Goal: Find specific page/section: Find specific page/section

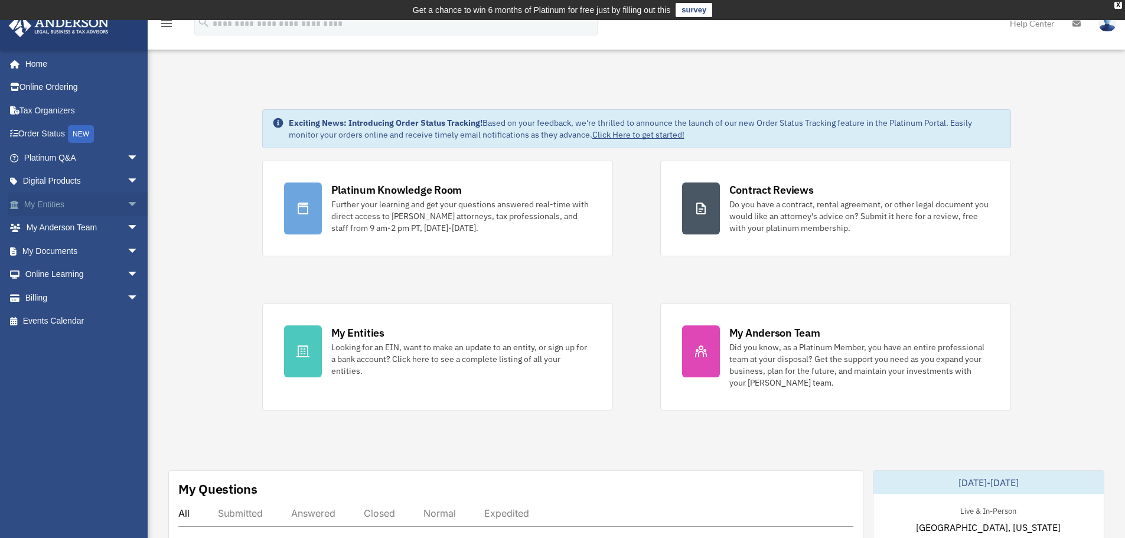
click at [127, 204] on span "arrow_drop_down" at bounding box center [139, 204] width 24 height 24
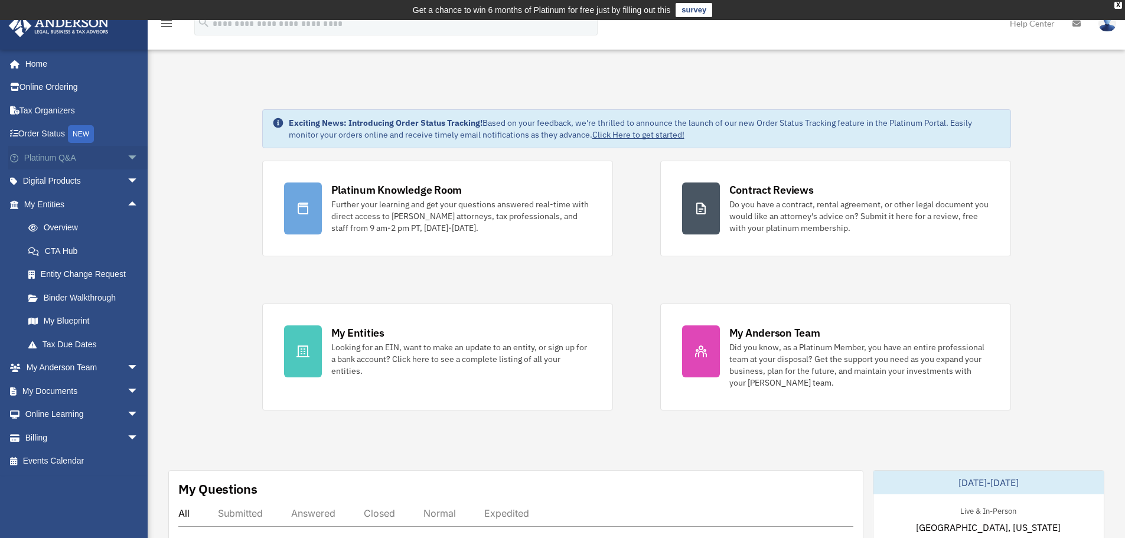
click at [127, 152] on span "arrow_drop_down" at bounding box center [139, 158] width 24 height 24
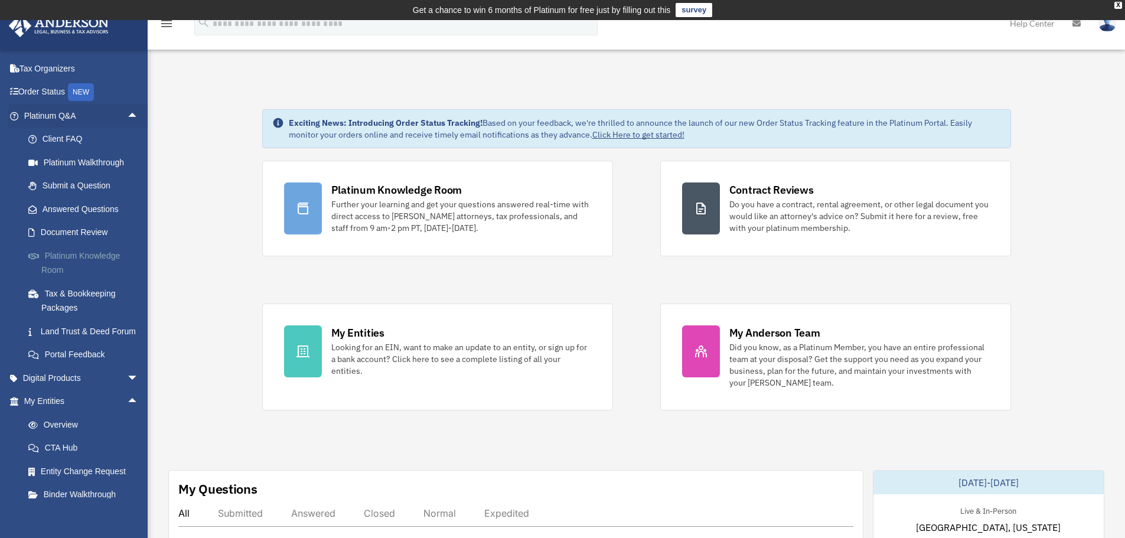
scroll to position [59, 0]
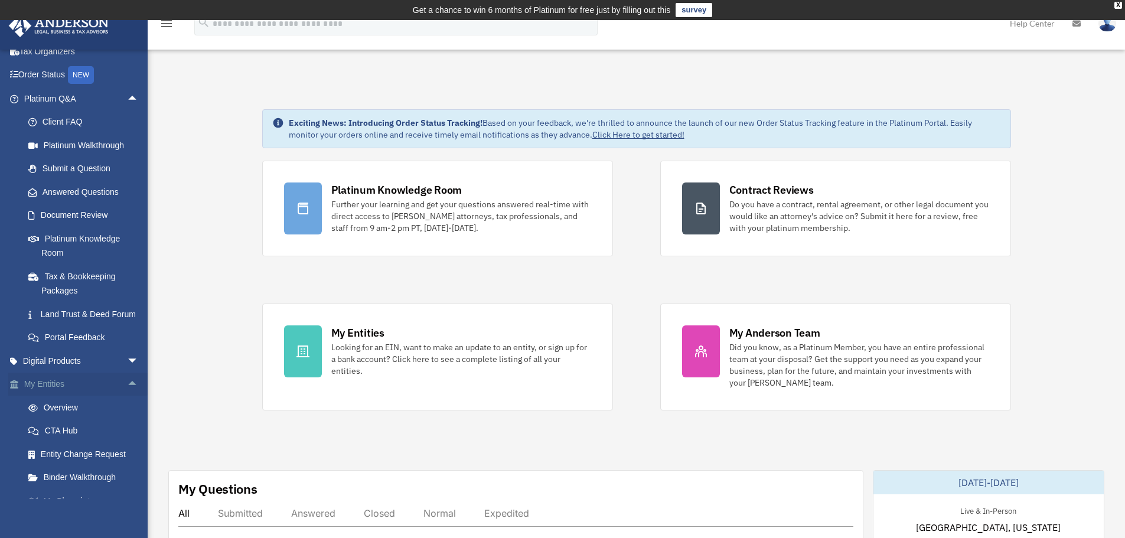
click at [127, 397] on span "arrow_drop_up" at bounding box center [139, 385] width 24 height 24
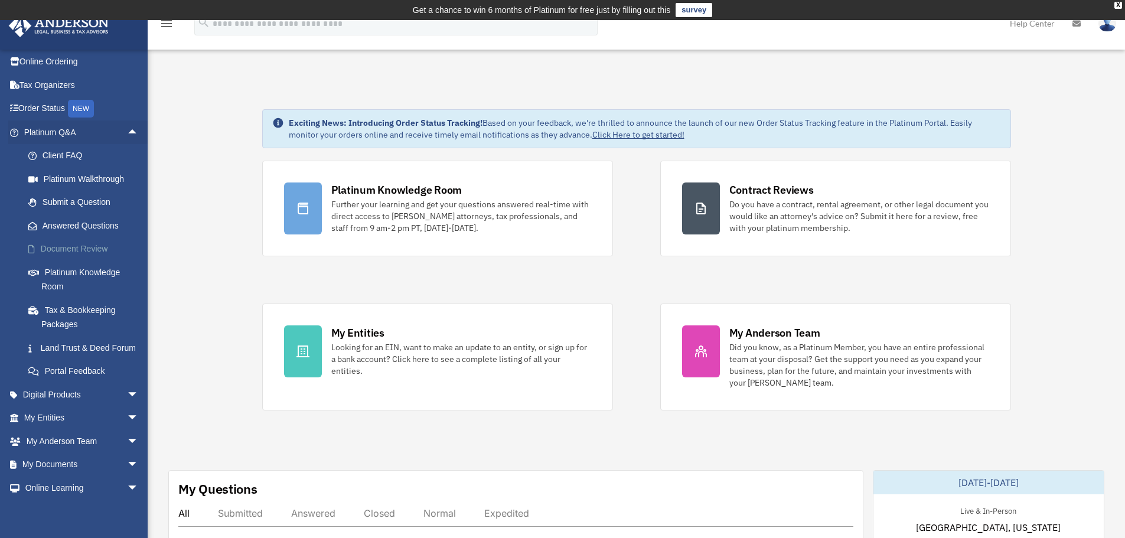
scroll to position [0, 0]
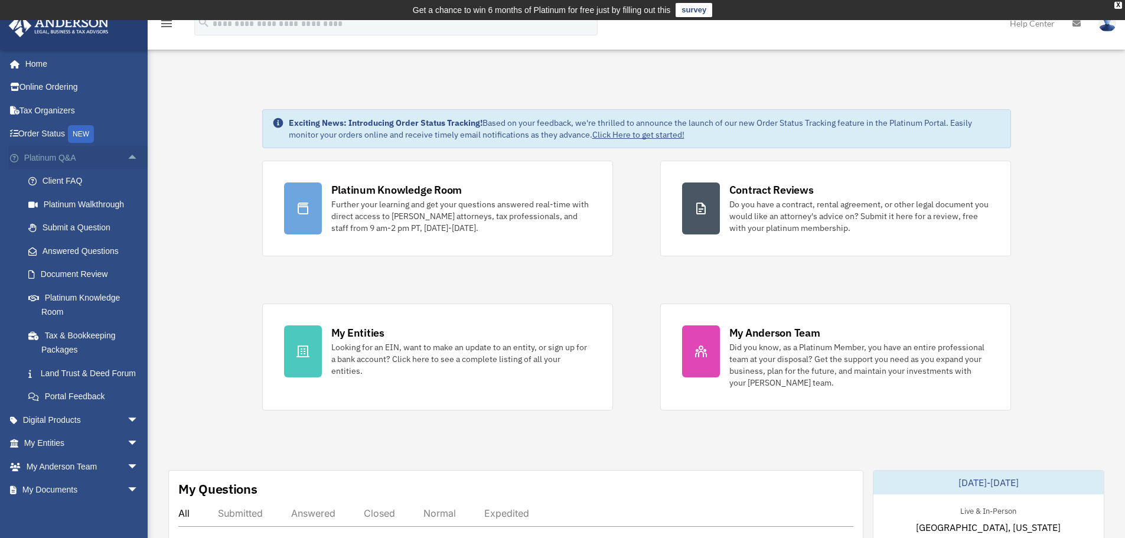
click at [127, 153] on span "arrow_drop_up" at bounding box center [139, 158] width 24 height 24
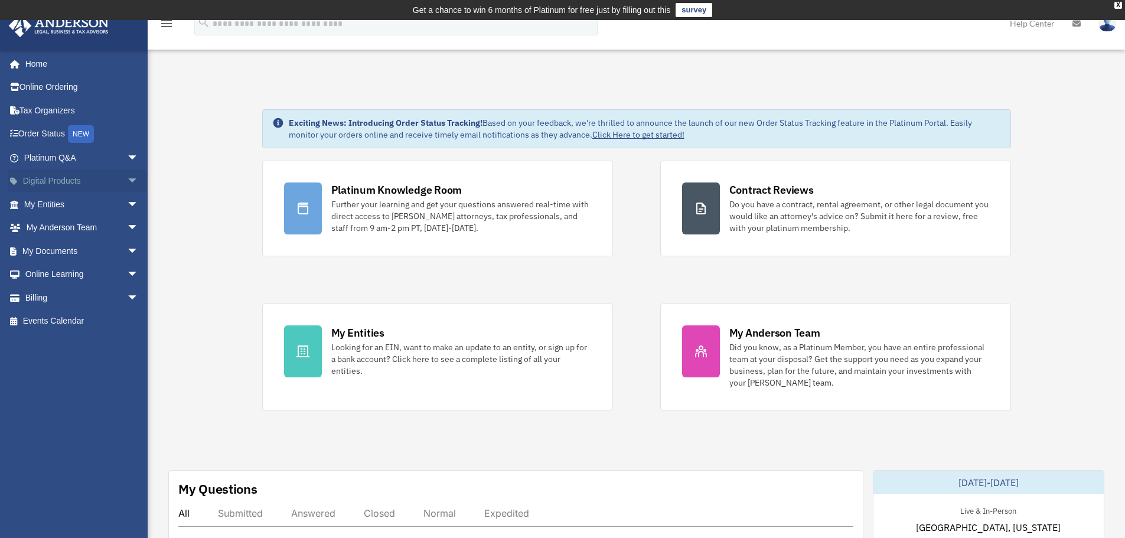
click at [127, 180] on span "arrow_drop_down" at bounding box center [139, 181] width 24 height 24
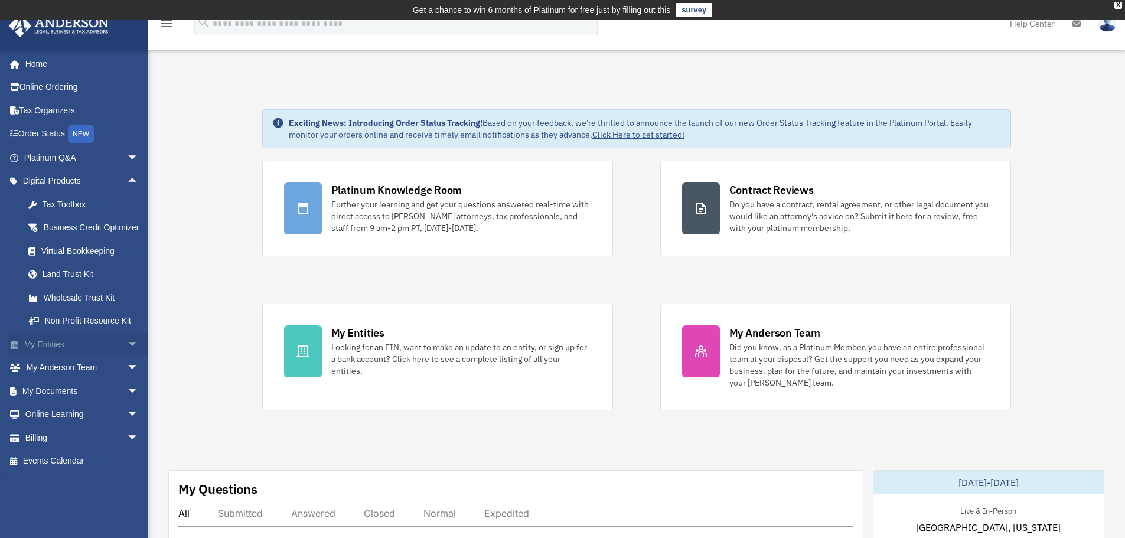
click at [127, 351] on span "arrow_drop_down" at bounding box center [139, 344] width 24 height 24
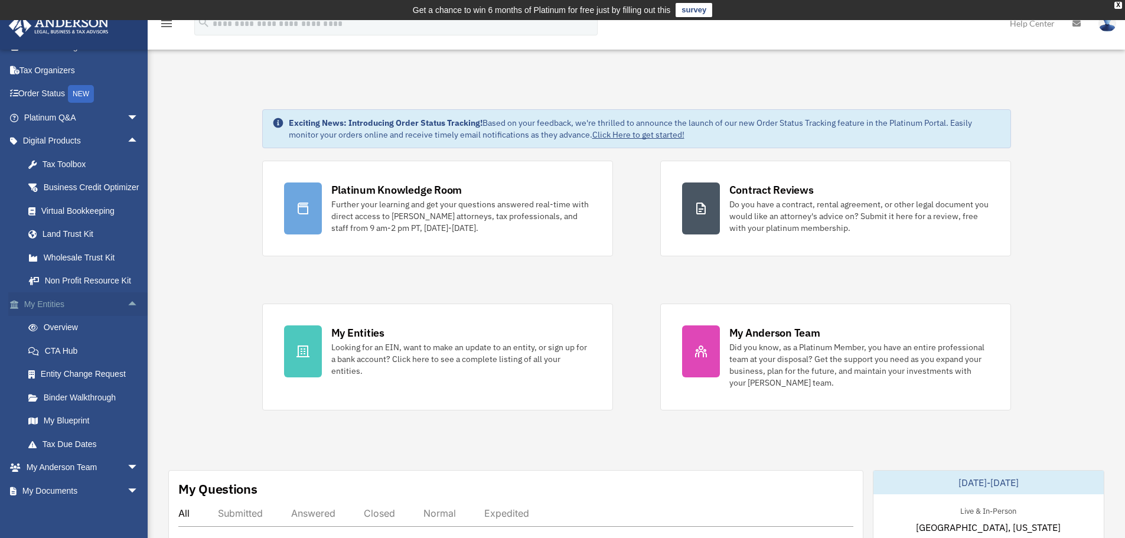
scroll to position [59, 0]
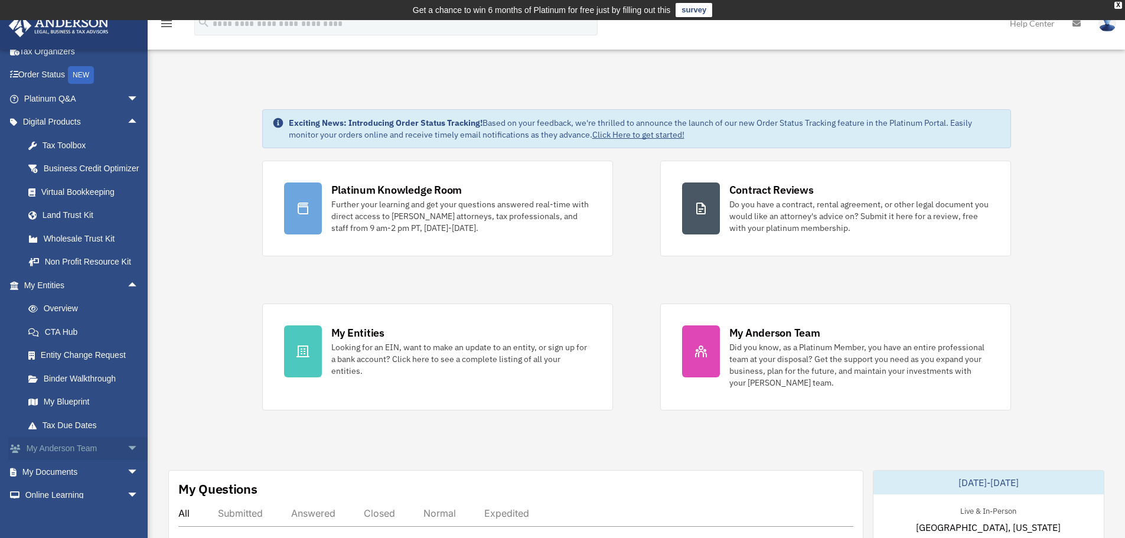
click at [127, 457] on span "arrow_drop_down" at bounding box center [139, 449] width 24 height 24
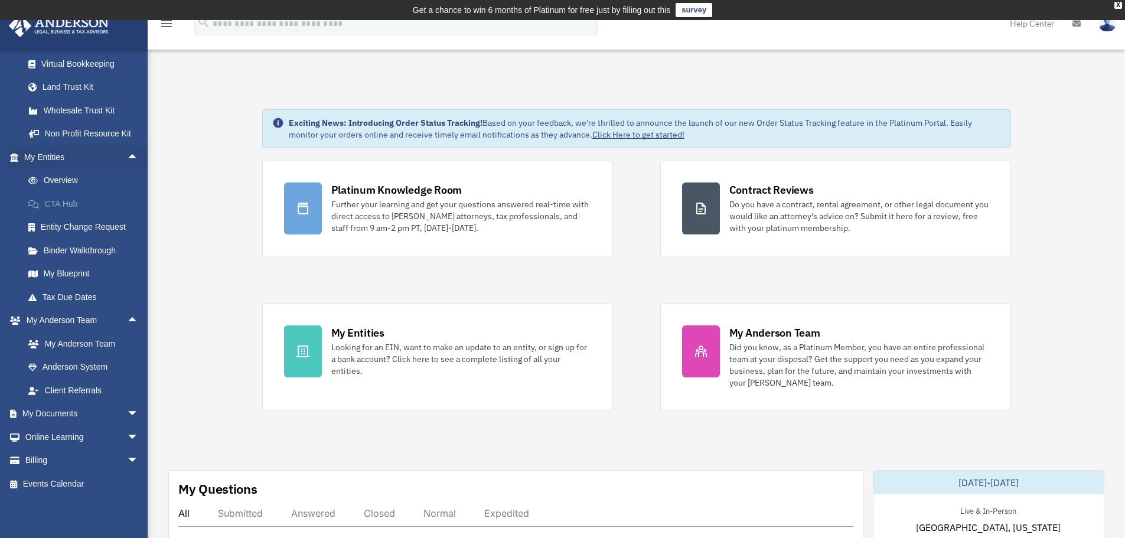
scroll to position [201, 0]
click at [127, 418] on span "arrow_drop_down" at bounding box center [139, 414] width 24 height 24
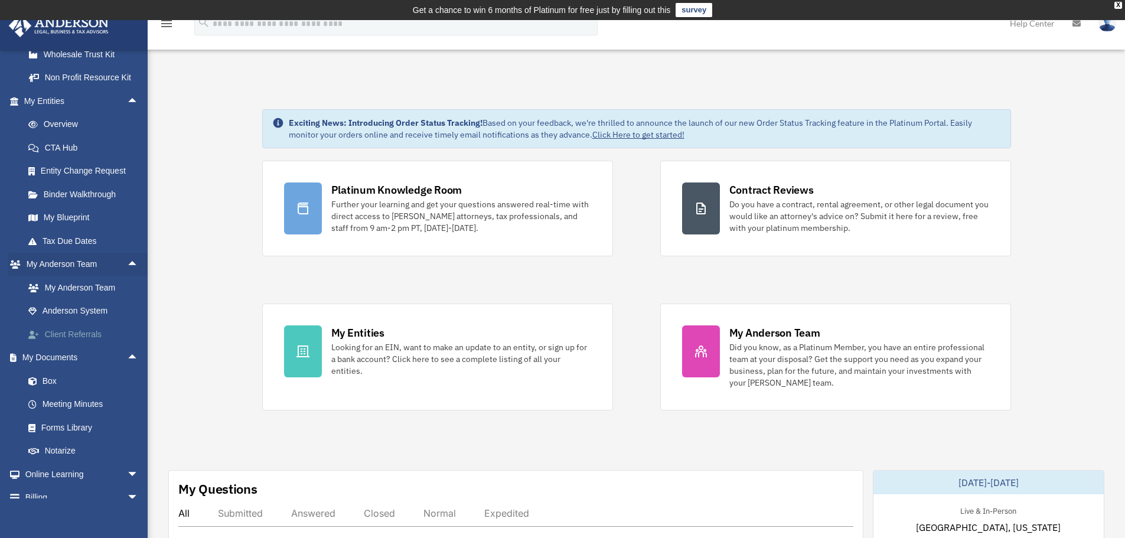
scroll to position [260, 0]
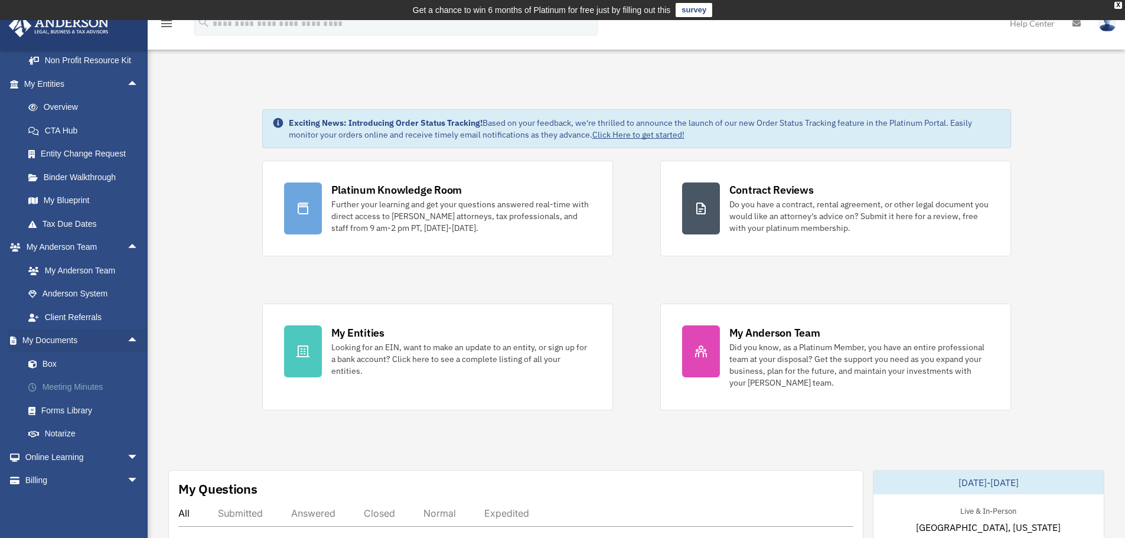
click at [94, 399] on link "Meeting Minutes" at bounding box center [87, 388] width 140 height 24
